Goal: Task Accomplishment & Management: Complete application form

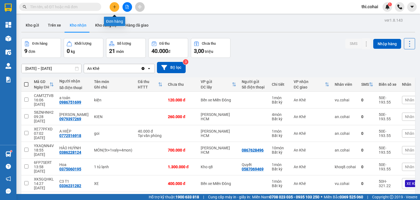
click at [117, 7] on button at bounding box center [115, 7] width 10 height 10
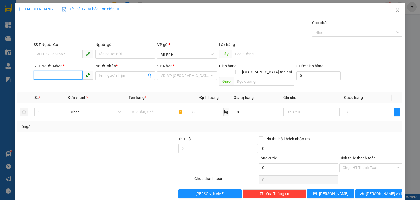
click at [69, 77] on input "SĐT Người Nhận *" at bounding box center [58, 75] width 49 height 9
click at [69, 88] on div "0903898502 - A Lý" at bounding box center [62, 86] width 53 height 6
type input "0903898502"
type input "A Lý"
type input "0903898502"
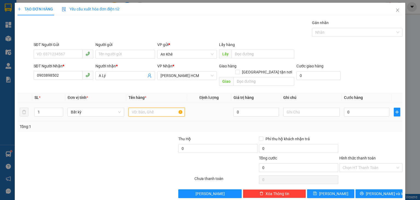
click at [131, 107] on input "text" at bounding box center [157, 111] width 56 height 9
type input "Thùng"
click at [346, 108] on input "0" at bounding box center [366, 111] width 45 height 9
type input "4"
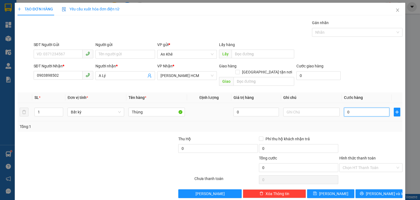
type input "4"
type input "40"
type input "40.000"
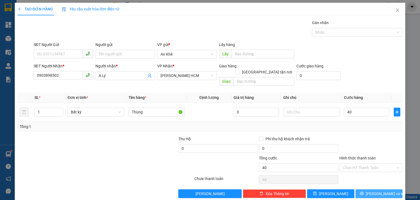
type input "40.000"
click at [372, 190] on span "[PERSON_NAME] và In" at bounding box center [385, 193] width 38 height 6
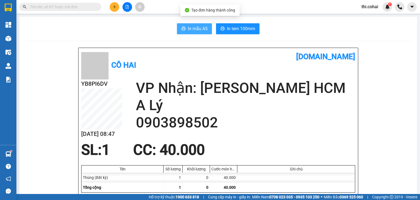
click at [205, 25] on button "In mẫu A5" at bounding box center [194, 28] width 35 height 11
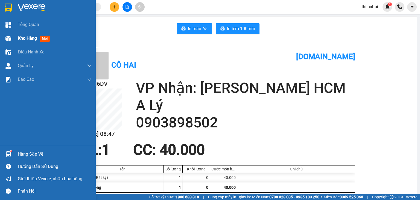
click at [31, 36] on span "Kho hàng" at bounding box center [27, 38] width 19 height 5
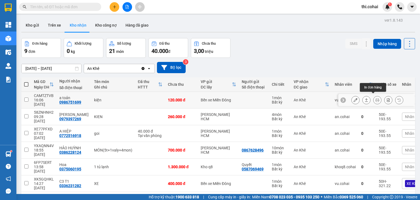
click at [375, 98] on icon at bounding box center [377, 100] width 4 height 4
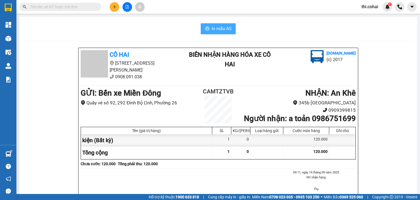
click at [218, 28] on span "In mẫu A5" at bounding box center [222, 28] width 20 height 7
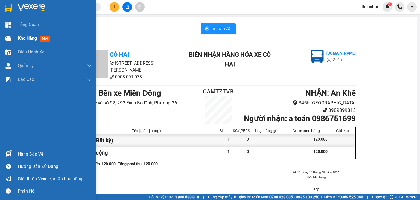
click at [30, 38] on span "Kho hàng" at bounding box center [27, 38] width 19 height 5
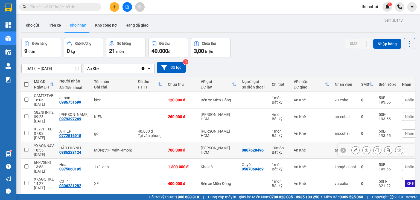
scroll to position [36, 0]
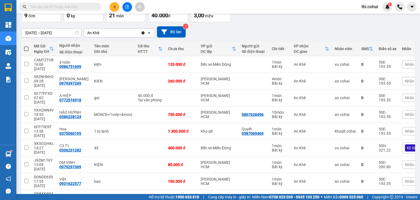
click at [57, 7] on input "text" at bounding box center [62, 7] width 65 height 6
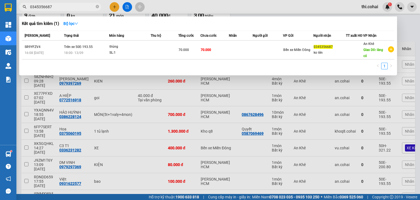
type input "0345356687"
click at [128, 6] on div at bounding box center [210, 100] width 420 height 200
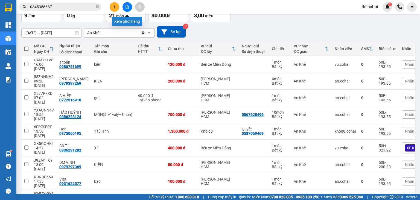
click at [125, 7] on icon "file-add" at bounding box center [127, 7] width 4 height 4
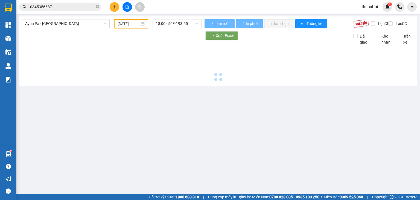
type input "[DATE]"
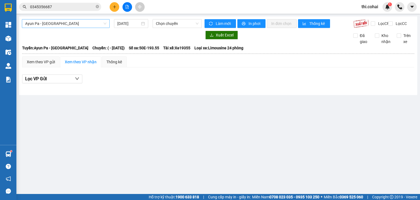
click at [82, 24] on span "Ayun Pa - [GEOGRAPHIC_DATA]" at bounding box center [65, 23] width 81 height 8
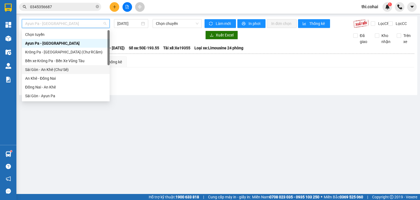
click at [58, 68] on div "Sài Gòn - An Khê (Chư Sê)" at bounding box center [65, 69] width 81 height 6
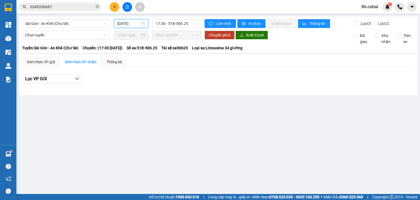
click at [124, 25] on input "[DATE]" at bounding box center [128, 24] width 22 height 6
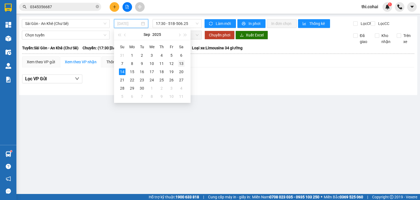
click at [181, 63] on div "13" at bounding box center [181, 63] width 7 height 7
type input "[DATE]"
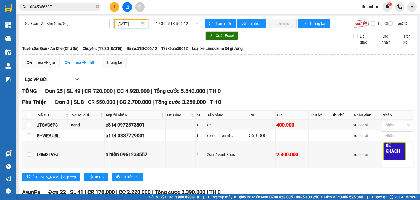
click at [188, 21] on span "17:30 - 51B-506.12" at bounding box center [177, 23] width 43 height 8
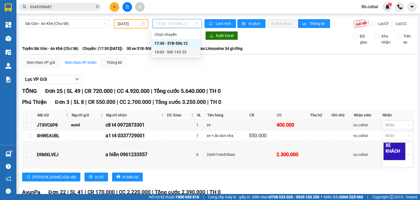
click at [181, 53] on div "18:00 - 50E-193.55" at bounding box center [176, 52] width 43 height 6
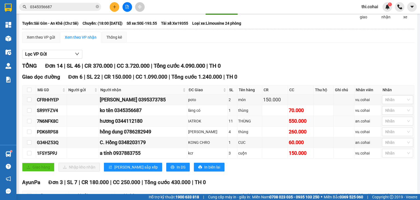
scroll to position [55, 0]
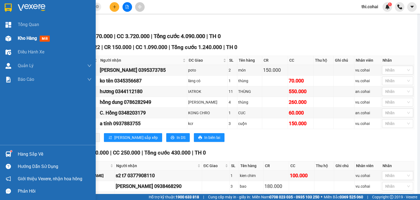
click at [30, 37] on span "Kho hàng" at bounding box center [27, 38] width 19 height 5
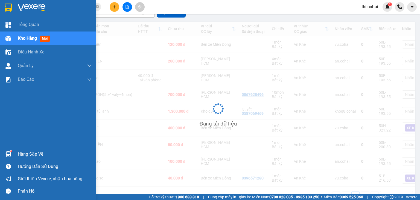
scroll to position [33, 0]
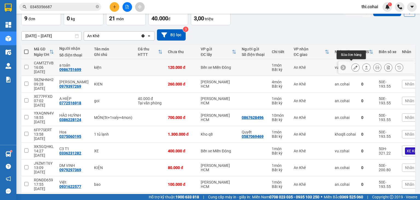
click at [354, 65] on icon at bounding box center [356, 67] width 4 height 4
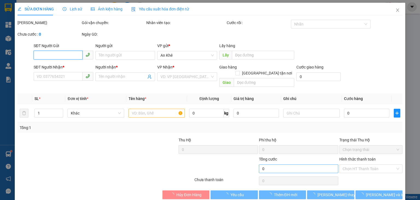
type input "0986751699"
type input "a toản"
type input "120.000"
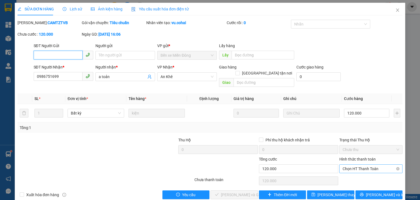
click at [351, 164] on span "Chọn HT Thanh Toán" at bounding box center [371, 168] width 57 height 8
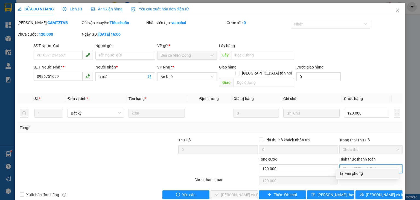
drag, startPoint x: 351, startPoint y: 171, endPoint x: 298, endPoint y: 182, distance: 54.0
click at [350, 171] on div "Tại văn phòng" at bounding box center [367, 173] width 56 height 6
type input "0"
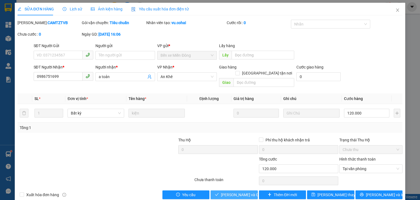
click at [242, 191] on span "[PERSON_NAME] và Giao hàng" at bounding box center [247, 194] width 53 height 6
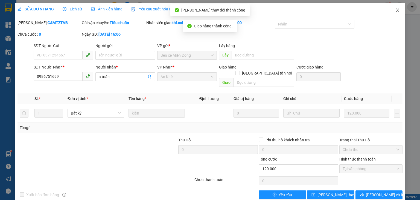
click at [395, 8] on icon "close" at bounding box center [397, 10] width 4 height 4
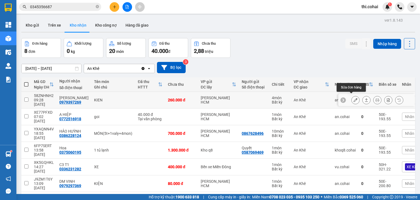
click at [354, 99] on icon at bounding box center [356, 100] width 4 height 4
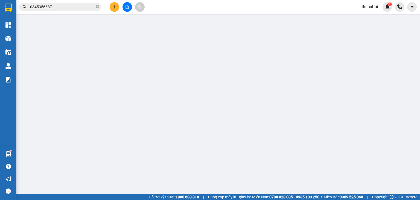
type input "0979397269"
type input "[PERSON_NAME]"
type input "260.000"
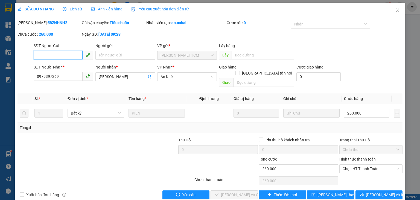
drag, startPoint x: 351, startPoint y: 160, endPoint x: 349, endPoint y: 167, distance: 7.5
click at [351, 164] on span "Chọn HT Thanh Toán" at bounding box center [371, 168] width 57 height 8
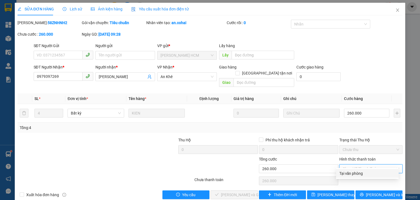
click at [349, 177] on div "Total Paid Fee 0 Total UnPaid Fee 260.000 Cash Collection Total Fee Mã ĐH: 58ZN…" at bounding box center [210, 109] width 385 height 179
click at [356, 164] on span "Chọn HT Thanh Toán" at bounding box center [371, 168] width 57 height 8
click at [348, 174] on div "Tại văn phòng" at bounding box center [367, 173] width 56 height 6
type input "0"
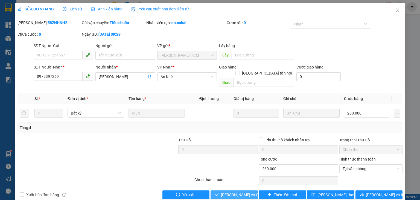
click at [245, 191] on span "[PERSON_NAME] và Giao hàng" at bounding box center [247, 194] width 53 height 6
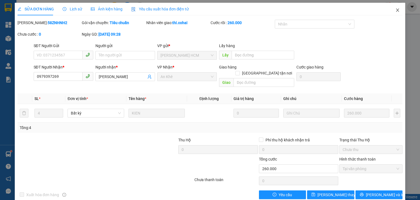
click at [395, 10] on icon "close" at bounding box center [397, 10] width 4 height 4
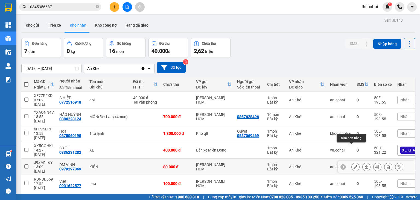
click at [354, 165] on icon at bounding box center [356, 167] width 4 height 4
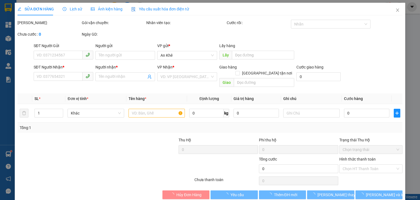
type input "0979297369"
type input "DM VINH"
type input "80.000"
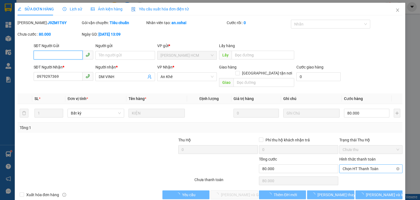
click at [361, 164] on span "Chọn HT Thanh Toán" at bounding box center [371, 168] width 57 height 8
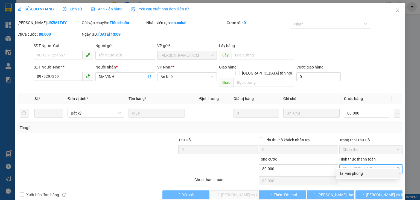
click at [357, 164] on span "Chọn HT Thanh Toán" at bounding box center [371, 168] width 57 height 8
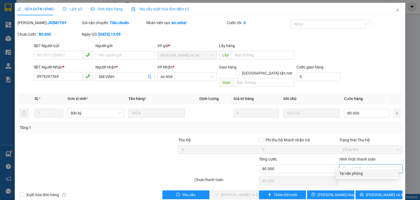
click at [353, 174] on div "Tại văn phòng" at bounding box center [367, 173] width 56 height 6
type input "0"
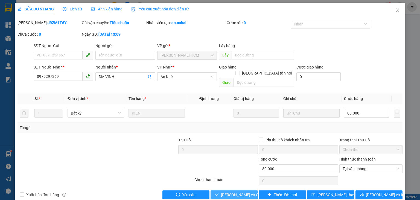
drag, startPoint x: 240, startPoint y: 189, endPoint x: 241, endPoint y: 186, distance: 3.0
click at [240, 191] on span "[PERSON_NAME] và Giao hàng" at bounding box center [247, 194] width 53 height 6
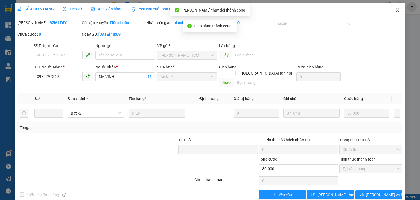
click at [396, 10] on icon "close" at bounding box center [397, 9] width 3 height 3
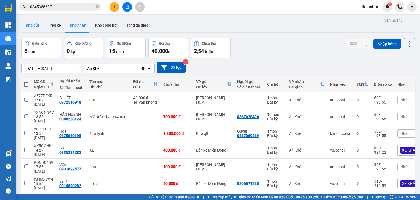
click at [32, 23] on button "Kho gửi" at bounding box center [32, 25] width 22 height 13
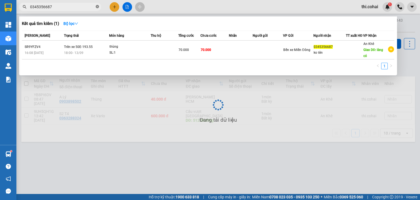
click at [97, 5] on icon "close-circle" at bounding box center [97, 6] width 3 height 3
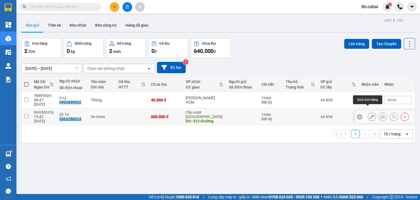
click at [370, 115] on icon at bounding box center [372, 117] width 4 height 4
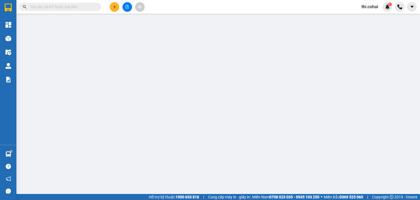
type input "0363288324"
type input "S2 T4"
type input "512 Giường"
type input "600.000"
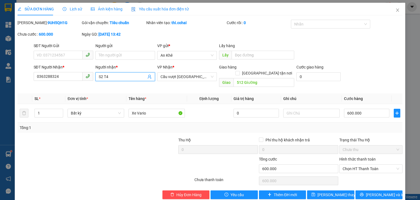
click at [101, 77] on input "S2 T4" at bounding box center [123, 77] width 48 height 6
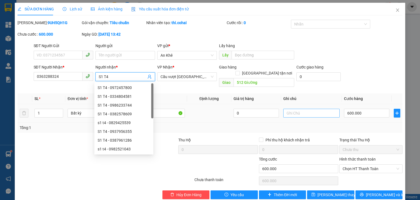
type input "S1 T4"
click at [301, 110] on input "text" at bounding box center [311, 113] width 56 height 9
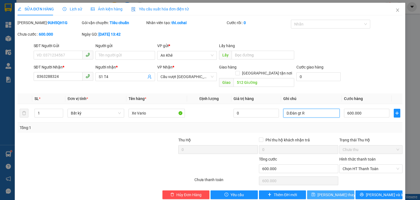
type input "D.Đàn gt R"
click at [323, 191] on span "[PERSON_NAME] thay đổi" at bounding box center [340, 194] width 44 height 6
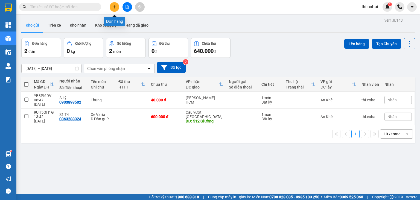
click at [115, 6] on icon "plus" at bounding box center [115, 7] width 4 height 4
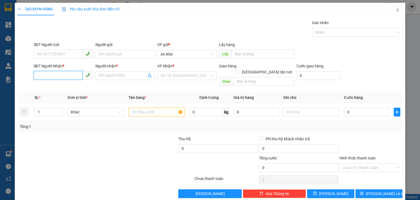
click at [67, 73] on input "SĐT Người Nhận *" at bounding box center [58, 75] width 49 height 9
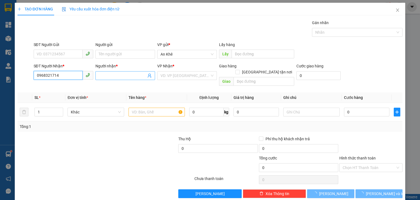
type input "0968321714"
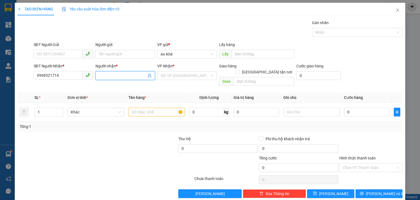
click at [121, 74] on input "Người nhận *" at bounding box center [123, 75] width 48 height 6
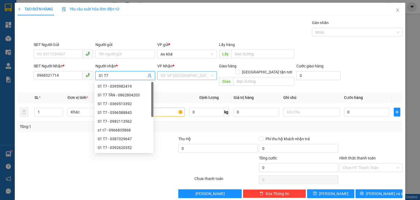
type input "S1 T7"
click at [181, 75] on input "search" at bounding box center [185, 75] width 49 height 8
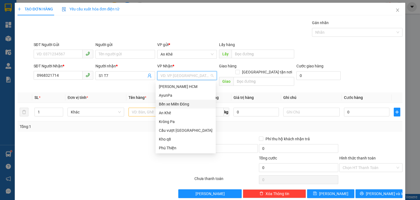
click at [182, 105] on div "Bến xe Miền Đông" at bounding box center [186, 104] width 54 height 6
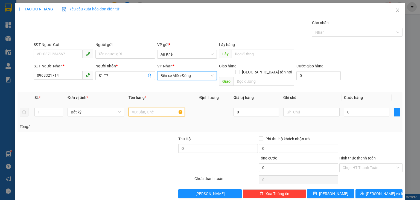
click at [155, 107] on input "text" at bounding box center [157, 111] width 56 height 9
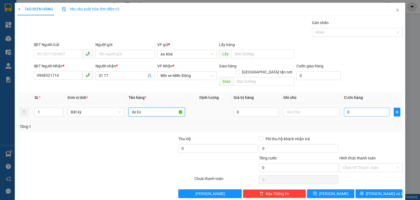
type input "Xe Ex"
click at [357, 107] on input "0" at bounding box center [366, 111] width 45 height 9
type input "6"
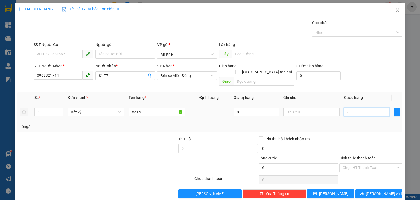
type input "0"
type input "05"
type input "5"
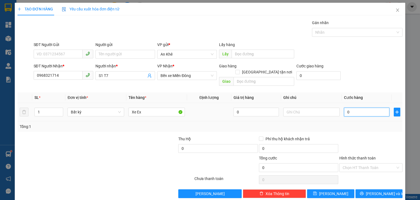
type input "5"
type input "055"
type input "55"
type input "0.550"
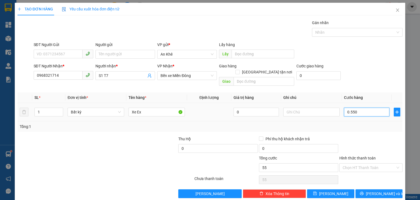
type input "550"
click at [357, 107] on input "0.550" at bounding box center [366, 111] width 45 height 9
type input "5"
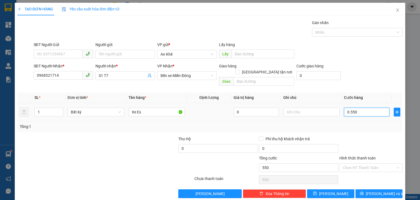
type input "5"
type input "55"
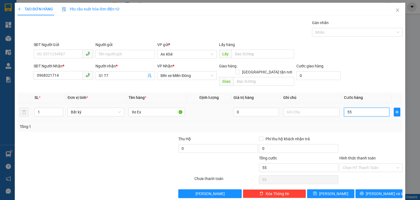
type input "550"
type input "550.000"
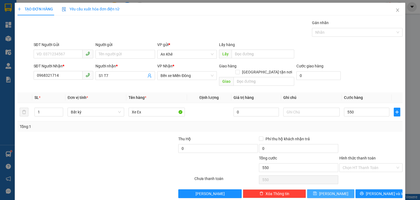
type input "550.000"
click at [331, 190] on span "[PERSON_NAME]" at bounding box center [333, 193] width 29 height 6
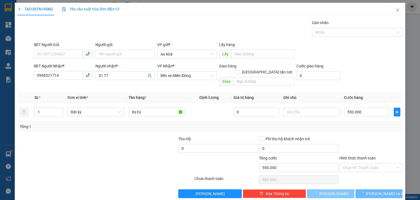
type input "0"
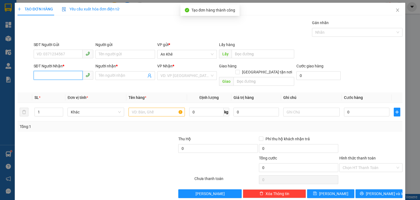
click at [59, 77] on input "SĐT Người Nhận *" at bounding box center [58, 75] width 49 height 9
type input "0865005339"
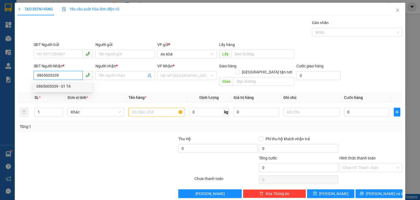
drag, startPoint x: 61, startPoint y: 86, endPoint x: 78, endPoint y: 82, distance: 17.8
click at [61, 86] on div "0865005339 - S1 T4" at bounding box center [62, 86] width 53 height 6
type input "S1 T4"
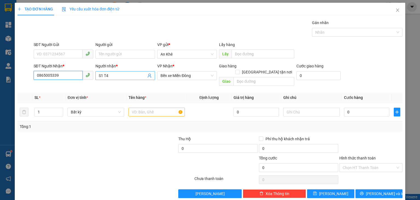
type input "0865005339"
drag, startPoint x: 100, startPoint y: 76, endPoint x: 113, endPoint y: 77, distance: 12.9
click at [113, 77] on input "S1 T4" at bounding box center [123, 75] width 48 height 6
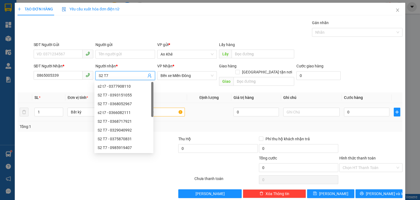
type input "S2 T7"
click at [166, 107] on input "text" at bounding box center [157, 111] width 56 height 9
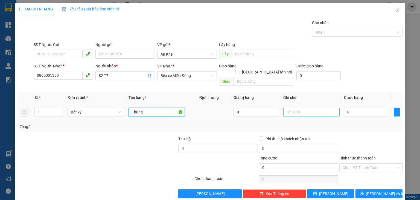
type input "Thùng"
click at [316, 108] on input "text" at bounding box center [311, 111] width 56 height 9
type input "Chưa báo cước"
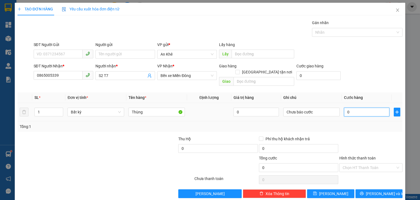
click at [346, 108] on input "0" at bounding box center [366, 111] width 45 height 9
type input "1"
type input "1.000"
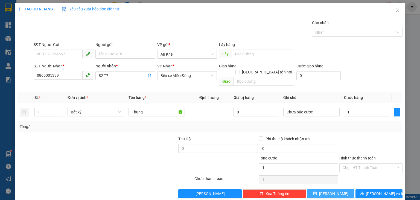
type input "1.000"
click at [317, 191] on icon "save" at bounding box center [315, 193] width 4 height 4
type input "0"
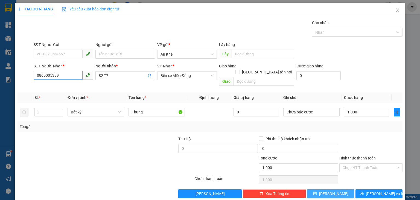
type input "0"
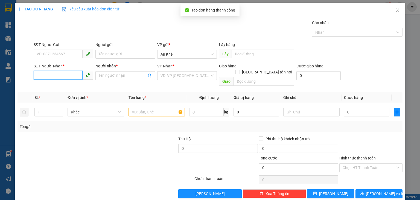
drag, startPoint x: 33, startPoint y: 76, endPoint x: 34, endPoint y: 72, distance: 3.5
click at [34, 74] on input "SĐT Người Nhận *" at bounding box center [58, 75] width 49 height 9
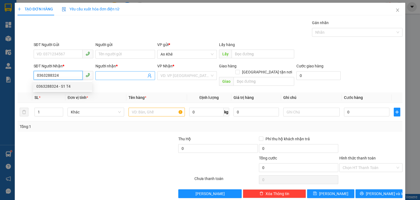
type input "0363288324"
click at [115, 76] on input "Người nhận *" at bounding box center [123, 75] width 48 height 6
drag, startPoint x: 66, startPoint y: 79, endPoint x: 30, endPoint y: 79, distance: 36.1
click at [30, 79] on div "SĐT Người Nhận * 0363288324 Người nhận * Tên người nhận VP Nhận * VD: VP [GEOGR…" at bounding box center [210, 75] width 386 height 25
type input "0345124121"
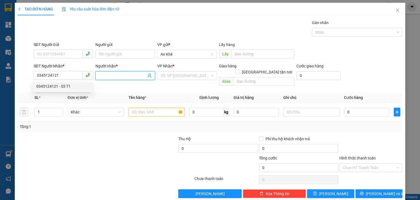
click at [120, 76] on input "Người nhận *" at bounding box center [123, 75] width 48 height 6
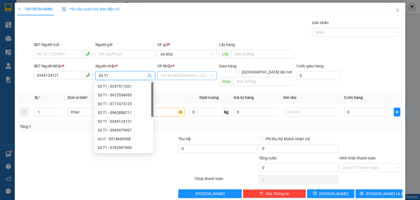
type input "S3 T1"
click at [188, 78] on input "search" at bounding box center [185, 75] width 49 height 8
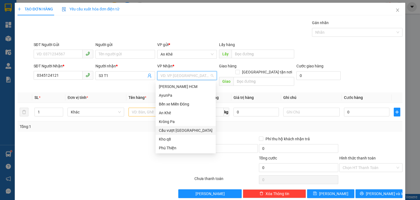
click at [178, 130] on div "Cầu vượt [GEOGRAPHIC_DATA]" at bounding box center [186, 130] width 54 height 6
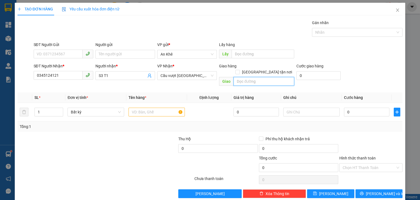
click at [242, 77] on input "text" at bounding box center [264, 81] width 61 height 9
type input "Bx Hòa Hiệp"
type input "2"
drag, startPoint x: 60, startPoint y: 104, endPoint x: 96, endPoint y: 101, distance: 36.5
click at [60, 109] on icon "up" at bounding box center [60, 110] width 2 height 2
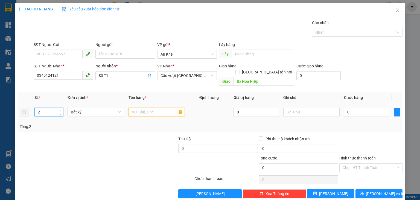
click at [148, 107] on input "text" at bounding box center [157, 111] width 56 height 9
type input "Thùng+Bao"
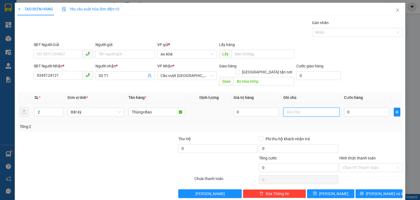
click at [308, 107] on input "text" at bounding box center [311, 111] width 56 height 9
type input "Chưa báo cước"
click at [349, 107] on input "0" at bounding box center [366, 111] width 45 height 9
type input "2"
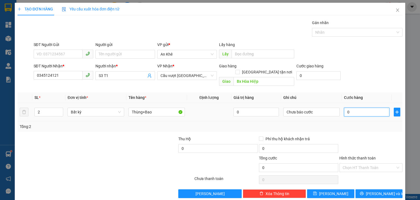
type input "2"
type input "2.000"
click at [332, 182] on div "Transit Pickup Surcharge Ids Transit Deliver Surcharge Ids Transit Deliver Surc…" at bounding box center [210, 109] width 385 height 178
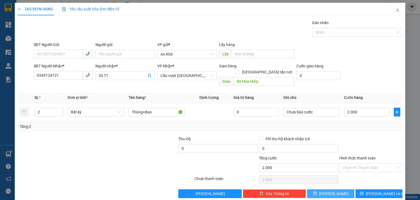
click at [332, 190] on span "[PERSON_NAME]" at bounding box center [333, 193] width 29 height 6
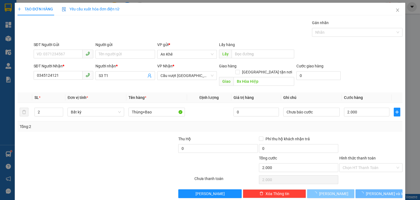
type input "1"
type input "0"
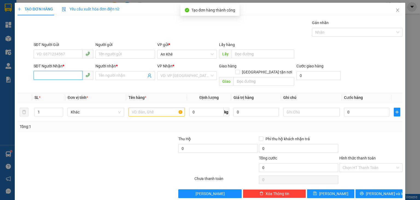
drag, startPoint x: 65, startPoint y: 76, endPoint x: 51, endPoint y: 3, distance: 74.7
click at [65, 75] on input "SĐT Người Nhận *" at bounding box center [58, 75] width 49 height 9
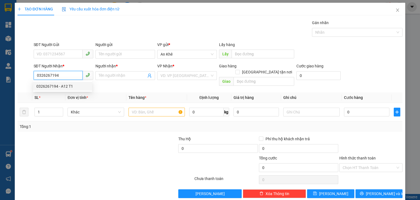
type input "0326267194"
click at [122, 81] on div "Người nhận * Tên người nhận" at bounding box center [125, 72] width 60 height 19
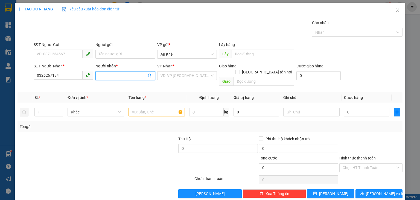
click at [123, 75] on input "Người nhận *" at bounding box center [123, 75] width 48 height 6
type input "A5,B6 T1"
click at [188, 78] on input "search" at bounding box center [185, 75] width 49 height 8
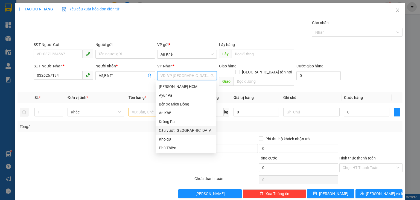
click at [178, 128] on div "Cầu vượt [GEOGRAPHIC_DATA]" at bounding box center [186, 130] width 54 height 6
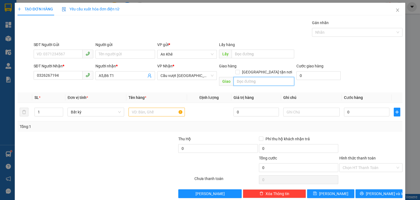
click at [275, 77] on input "text" at bounding box center [264, 81] width 61 height 9
type input "A"
type input "Â"
type input "Amata"
click at [142, 103] on td at bounding box center [156, 112] width 61 height 18
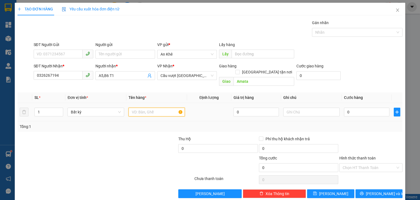
click at [142, 107] on input "text" at bounding box center [157, 111] width 56 height 9
type input "Xe Satria"
click at [350, 107] on input "0" at bounding box center [366, 111] width 45 height 9
type input "5"
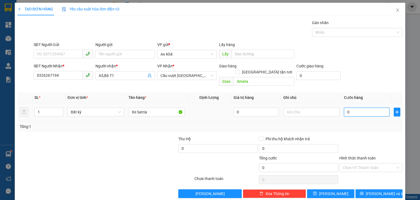
type input "5"
type input "50"
type input "500"
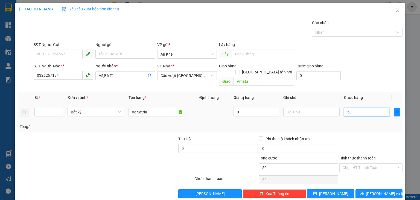
type input "500"
type input "500.000"
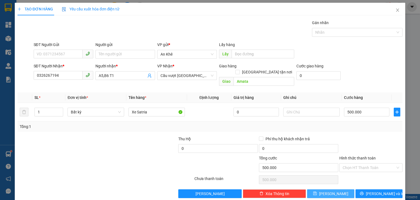
click at [337, 189] on button "[PERSON_NAME]" at bounding box center [330, 193] width 47 height 9
type input "0"
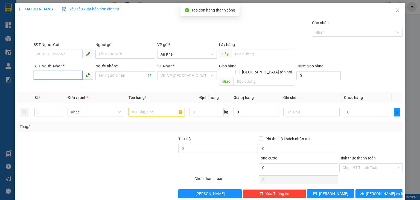
drag, startPoint x: 60, startPoint y: 76, endPoint x: 56, endPoint y: 50, distance: 26.3
click at [60, 75] on input "SĐT Người Nhận *" at bounding box center [58, 75] width 49 height 9
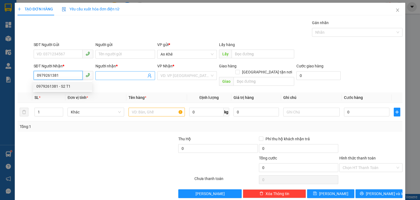
type input "0979261381"
drag, startPoint x: 112, startPoint y: 76, endPoint x: 81, endPoint y: 10, distance: 72.9
click at [112, 75] on input "Người nhận *" at bounding box center [123, 75] width 48 height 6
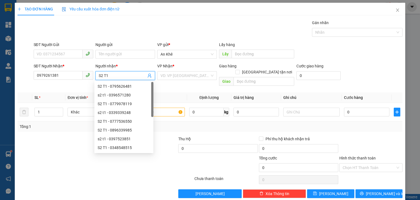
type input "S2 T1"
click at [171, 80] on div "VP Nhận * VD: VP [GEOGRAPHIC_DATA]" at bounding box center [187, 72] width 60 height 19
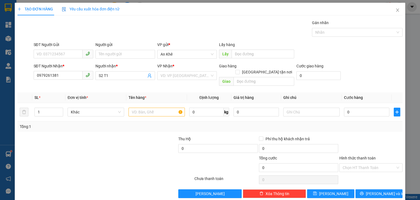
drag, startPoint x: 188, startPoint y: 74, endPoint x: 187, endPoint y: 80, distance: 6.7
click at [188, 76] on input "search" at bounding box center [185, 75] width 49 height 8
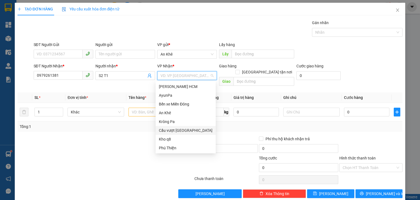
drag, startPoint x: 184, startPoint y: 128, endPoint x: 192, endPoint y: 117, distance: 13.4
click at [186, 125] on div "[PERSON_NAME] HCM AyunPa Bến xe Miền [GEOGRAPHIC_DATA] [GEOGRAPHIC_DATA] vượt […" at bounding box center [186, 117] width 60 height 70
click at [188, 129] on div "Cầu vượt [GEOGRAPHIC_DATA]" at bounding box center [186, 130] width 54 height 6
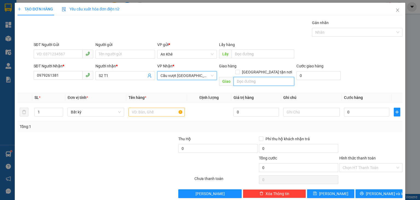
click at [247, 77] on input "text" at bounding box center [264, 81] width 61 height 9
type input "O"
click at [60, 111] on span "Decrease Value" at bounding box center [60, 113] width 6 height 5
type input "Phú Hội"
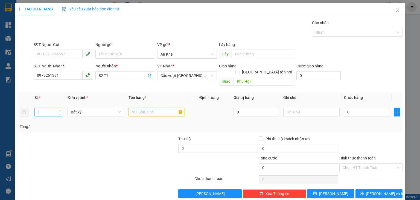
type input "2"
drag, startPoint x: 60, startPoint y: 104, endPoint x: 65, endPoint y: 104, distance: 4.6
click at [65, 104] on tr "2 Bất kỳ 0 0" at bounding box center [210, 112] width 385 height 18
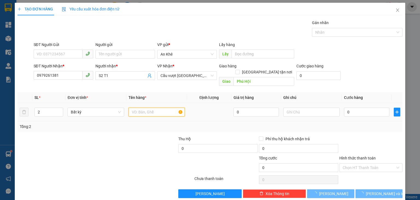
click at [145, 107] on input "text" at bounding box center [157, 111] width 56 height 9
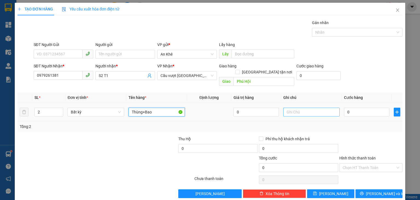
type input "Thùng+Bao"
click at [307, 107] on input "text" at bounding box center [311, 111] width 56 height 9
type input "Chưa báo cước"
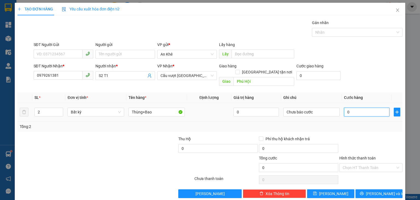
click at [349, 107] on input "0" at bounding box center [366, 111] width 45 height 9
type input "2"
type input "2.000"
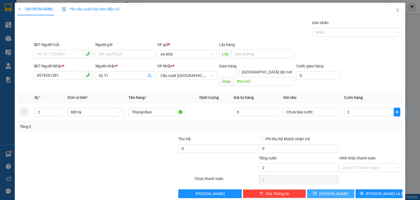
type input "2.000"
click at [317, 191] on icon "save" at bounding box center [315, 193] width 4 height 4
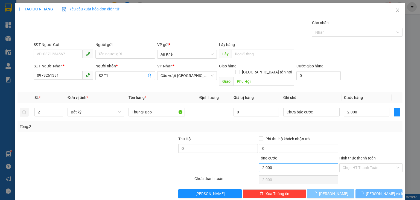
type input "1"
type input "0"
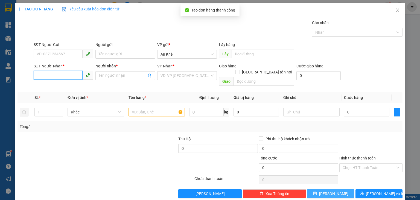
drag, startPoint x: 61, startPoint y: 78, endPoint x: 60, endPoint y: 74, distance: 4.4
click at [60, 74] on input "SĐT Người Nhận *" at bounding box center [58, 75] width 49 height 9
type input "0398995087"
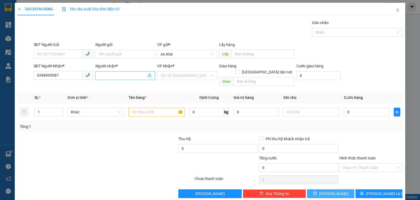
click at [114, 77] on input "Người nhận *" at bounding box center [123, 75] width 48 height 6
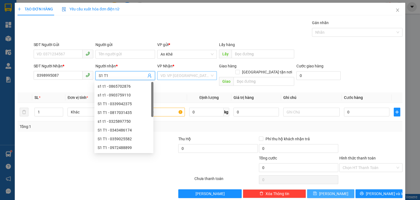
type input "S1 T1"
drag, startPoint x: 196, startPoint y: 76, endPoint x: 195, endPoint y: 93, distance: 16.4
click at [195, 84] on body "Kết quả tìm kiếm ( 1 ) Bộ lọc Mã ĐH Trạng thái Món hàng Thu hộ Tổng cước Chưa c…" at bounding box center [210, 100] width 420 height 200
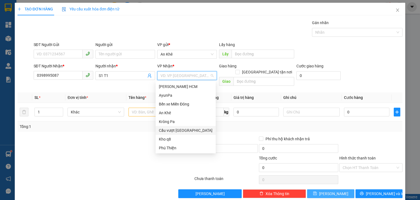
drag, startPoint x: 190, startPoint y: 130, endPoint x: 202, endPoint y: 118, distance: 17.6
click at [190, 129] on div "Cầu vượt [GEOGRAPHIC_DATA]" at bounding box center [186, 130] width 54 height 6
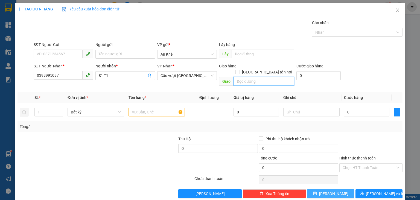
click at [261, 77] on input "text" at bounding box center [264, 81] width 61 height 9
type input "Bến Cam"
click at [138, 109] on input "text" at bounding box center [157, 111] width 56 height 9
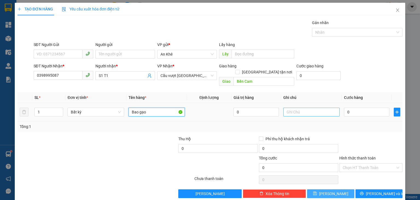
type input "Bao gạo"
click at [313, 107] on input "text" at bounding box center [311, 111] width 56 height 9
type input "Chưa báo cước"
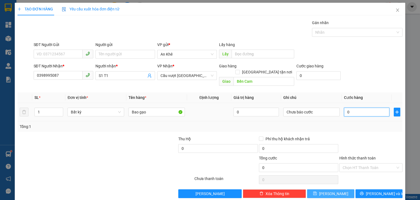
click at [349, 107] on input "0" at bounding box center [366, 111] width 45 height 9
type input "1"
type input "1.000"
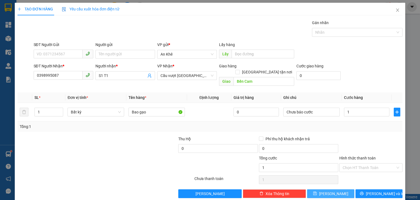
type input "1.000"
click at [327, 189] on button "[PERSON_NAME]" at bounding box center [330, 193] width 47 height 9
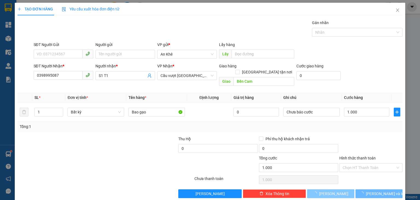
type input "0"
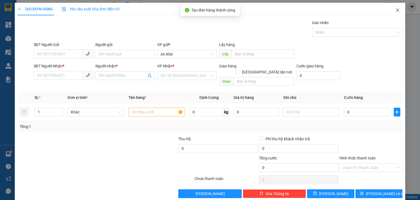
click at [396, 11] on icon "close" at bounding box center [397, 9] width 3 height 3
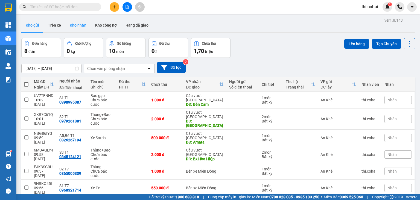
click at [77, 25] on button "Kho nhận" at bounding box center [77, 25] width 25 height 13
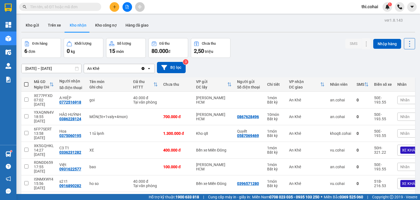
click at [114, 8] on icon "plus" at bounding box center [115, 7] width 4 height 4
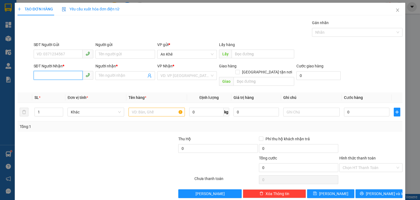
click at [69, 74] on input "SĐT Người Nhận *" at bounding box center [58, 75] width 49 height 9
type input "0943637500"
click at [65, 83] on div "0943637500 - Vân" at bounding box center [62, 86] width 53 height 6
type input "[PERSON_NAME]"
type input "0943637500"
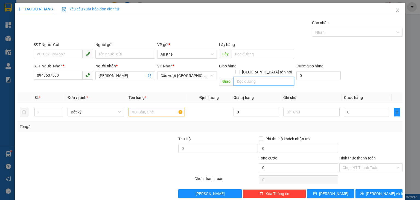
click at [236, 77] on input "text" at bounding box center [264, 81] width 61 height 9
type input "Vũng Tàu"
click at [152, 107] on input "text" at bounding box center [157, 111] width 56 height 9
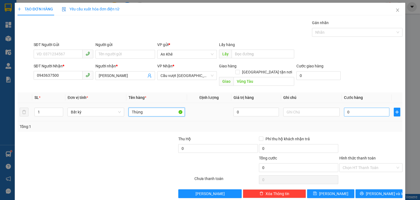
type input "Thùng"
click at [358, 107] on input "0" at bounding box center [366, 111] width 45 height 9
type input "7"
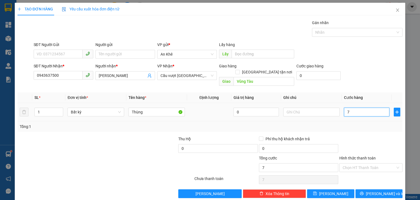
type input "70"
type input "70.000"
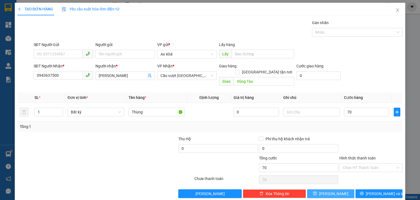
type input "70.000"
click at [318, 189] on button "[PERSON_NAME]" at bounding box center [330, 193] width 47 height 9
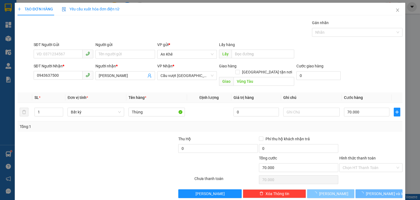
type input "0"
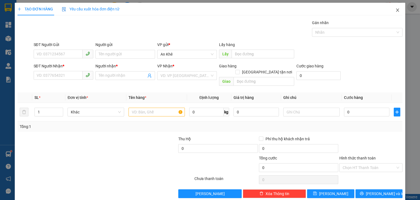
click at [393, 8] on span "Close" at bounding box center [397, 10] width 15 height 15
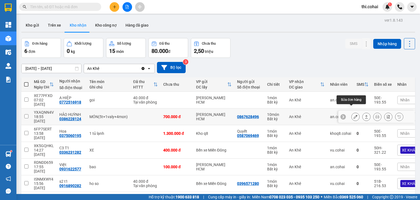
click at [354, 115] on icon at bounding box center [356, 117] width 4 height 4
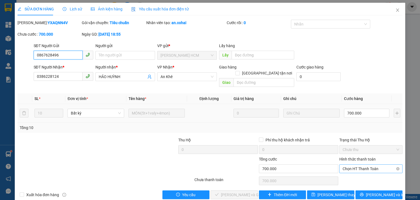
click at [348, 164] on span "Chọn HT Thanh Toán" at bounding box center [371, 168] width 57 height 8
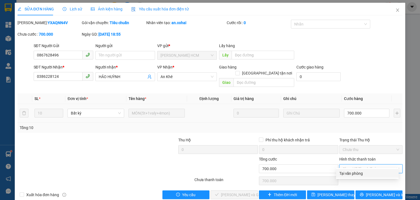
click at [351, 173] on div "Tại văn phòng" at bounding box center [367, 173] width 56 height 6
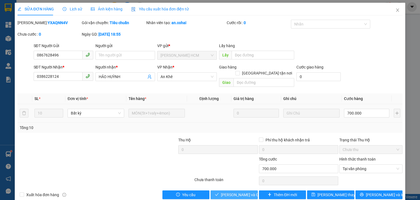
click at [245, 191] on span "[PERSON_NAME] và Giao hàng" at bounding box center [247, 194] width 53 height 6
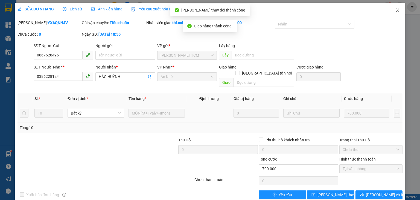
click at [395, 10] on icon "close" at bounding box center [397, 10] width 4 height 4
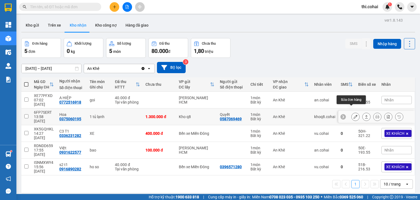
click at [354, 115] on icon at bounding box center [356, 117] width 4 height 4
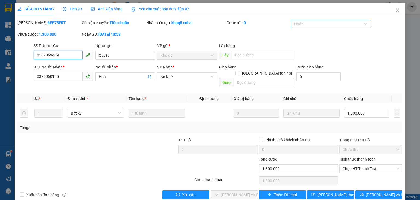
click at [324, 25] on div at bounding box center [327, 24] width 71 height 7
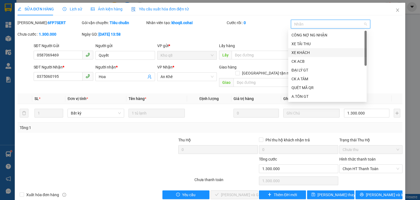
click at [314, 51] on div "XE KHÁCH" at bounding box center [328, 53] width 72 height 6
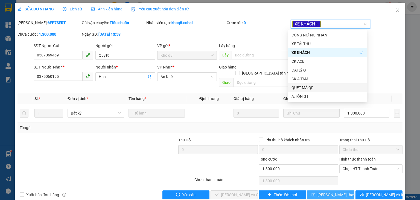
click at [328, 191] on span "[PERSON_NAME] thay đổi" at bounding box center [340, 194] width 44 height 6
